Goal: Transaction & Acquisition: Purchase product/service

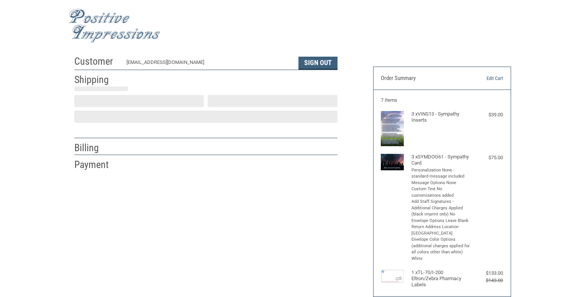
select select "US"
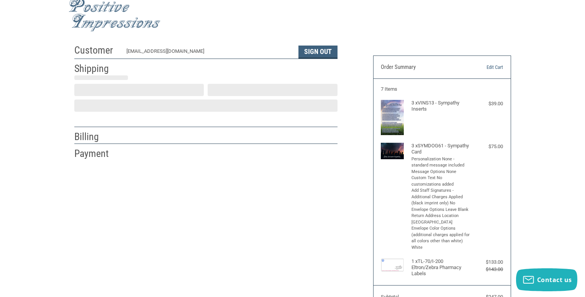
select select "NM"
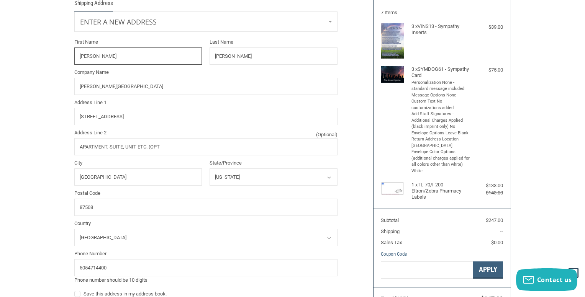
radio input "true"
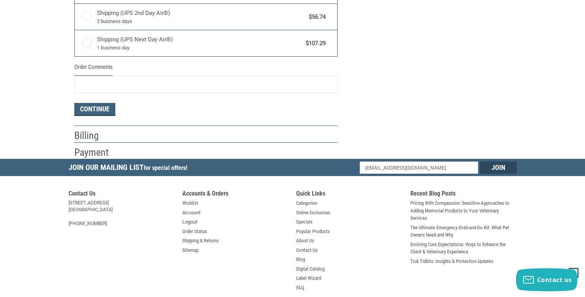
scroll to position [483, 0]
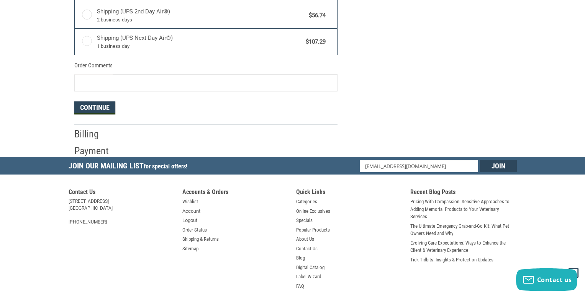
click at [85, 110] on button "Continue" at bounding box center [94, 108] width 41 height 13
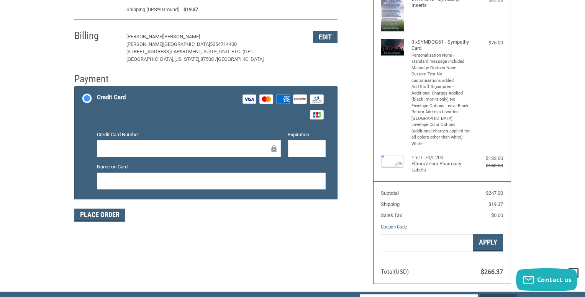
scroll to position [101, 0]
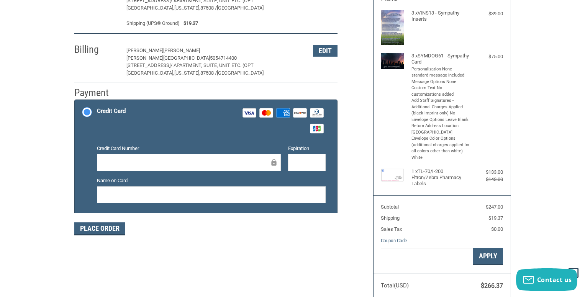
click at [120, 169] on div at bounding box center [189, 162] width 184 height 17
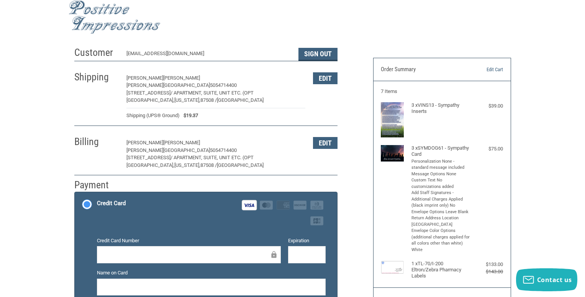
scroll to position [0, 0]
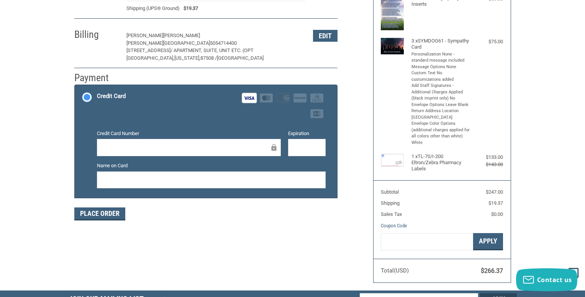
scroll to position [153, 0]
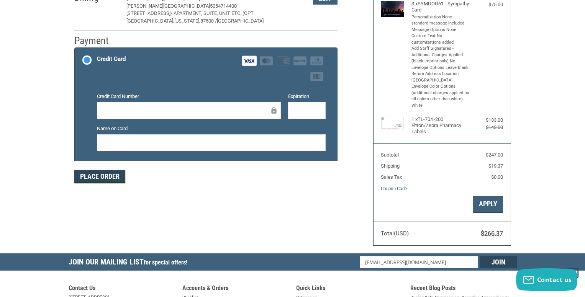
click at [94, 179] on button "Place Order" at bounding box center [99, 176] width 51 height 13
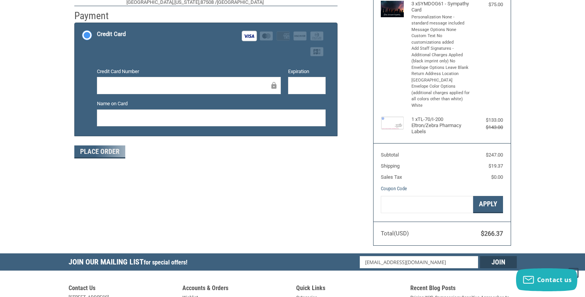
scroll to position [144, 0]
